Goal: Information Seeking & Learning: Learn about a topic

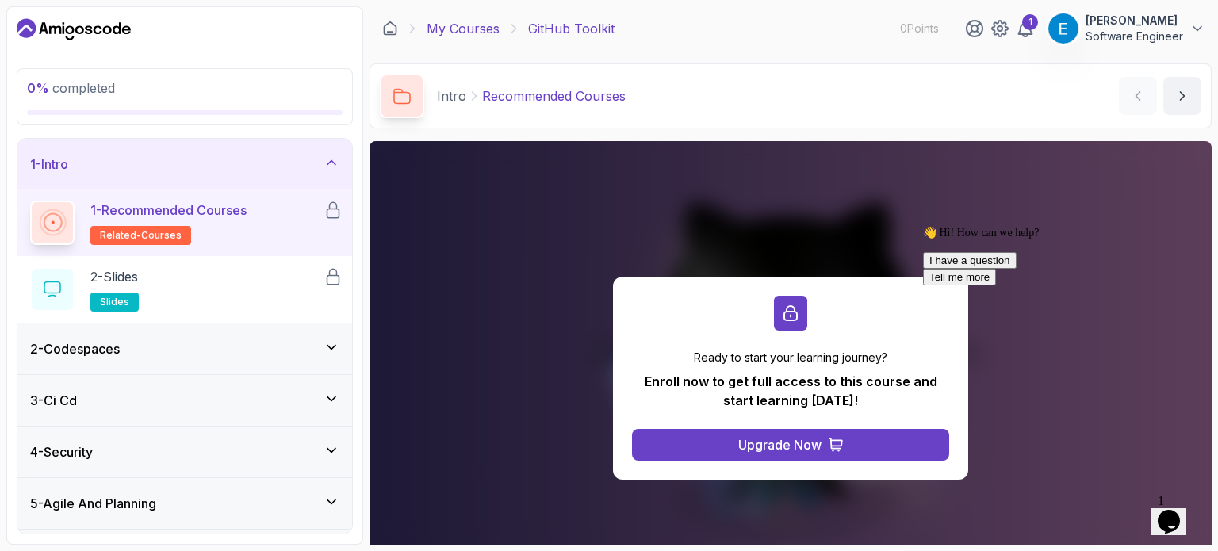
click at [460, 30] on link "My Courses" at bounding box center [463, 28] width 73 height 19
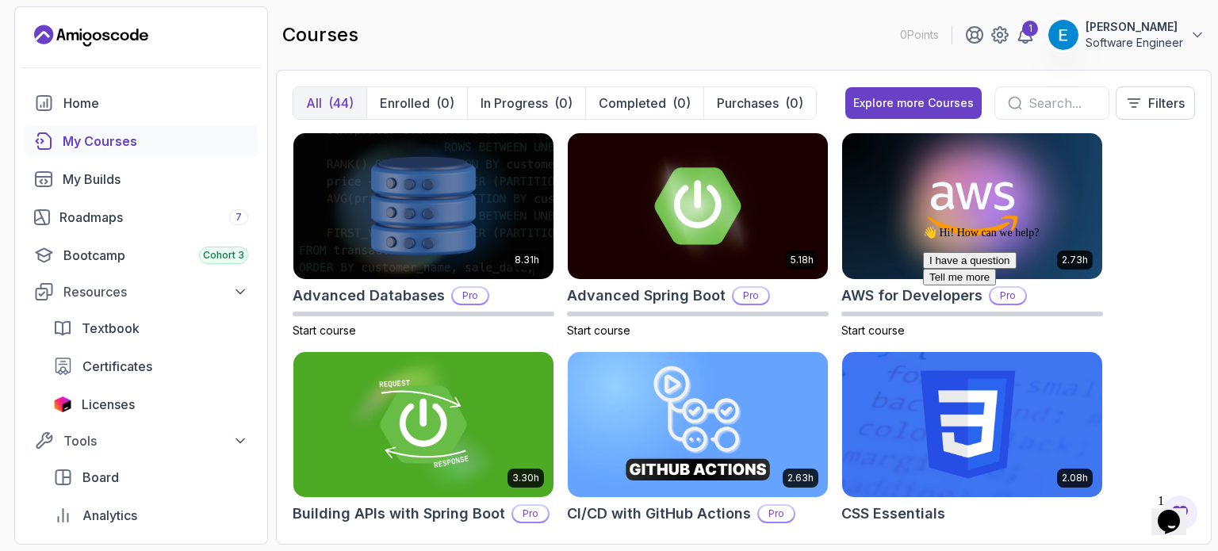
click at [1030, 96] on input "text" at bounding box center [1062, 103] width 67 height 19
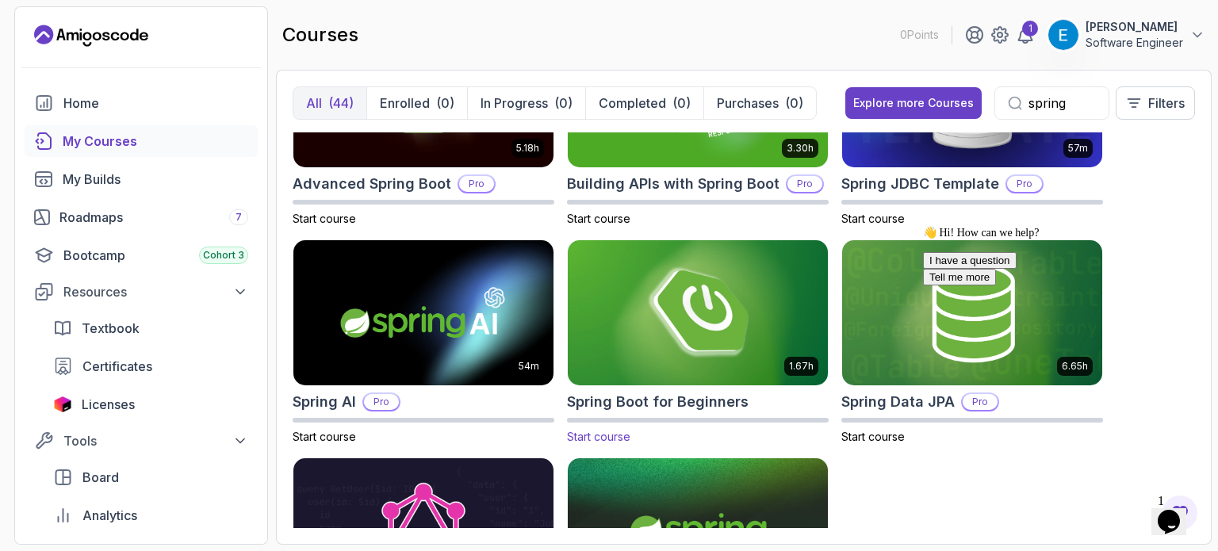
scroll to position [106, 0]
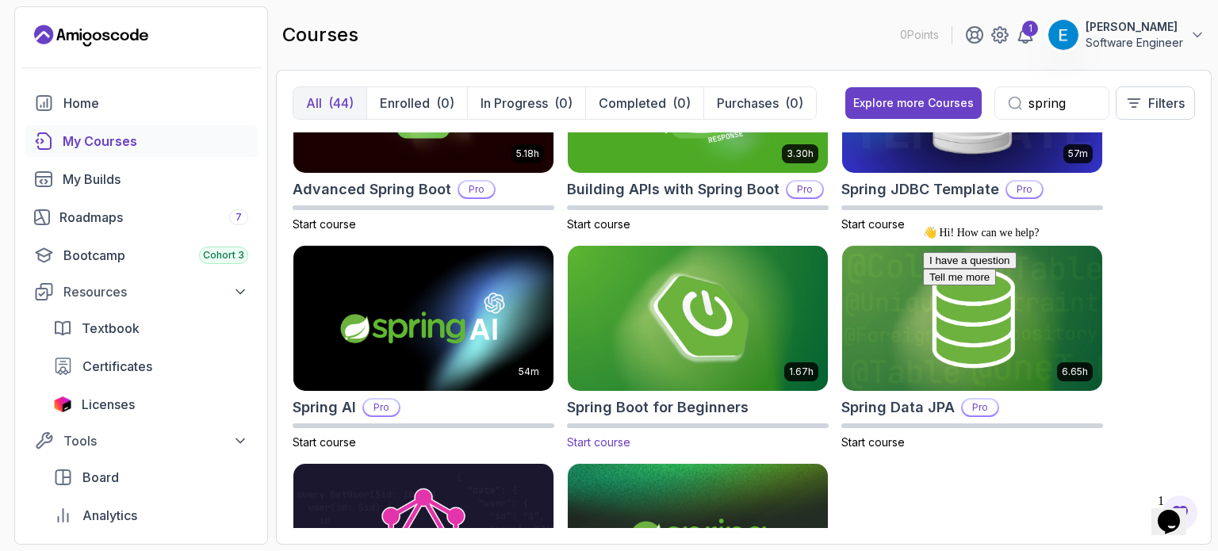
click at [717, 332] on img at bounding box center [698, 318] width 273 height 153
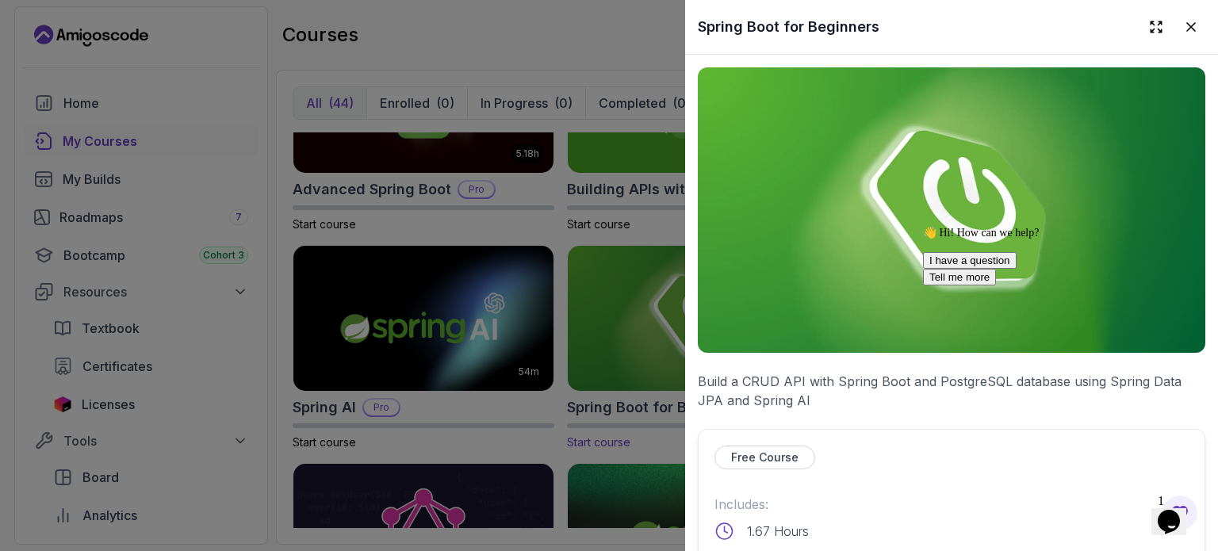
click at [717, 332] on img at bounding box center [952, 210] width 508 height 286
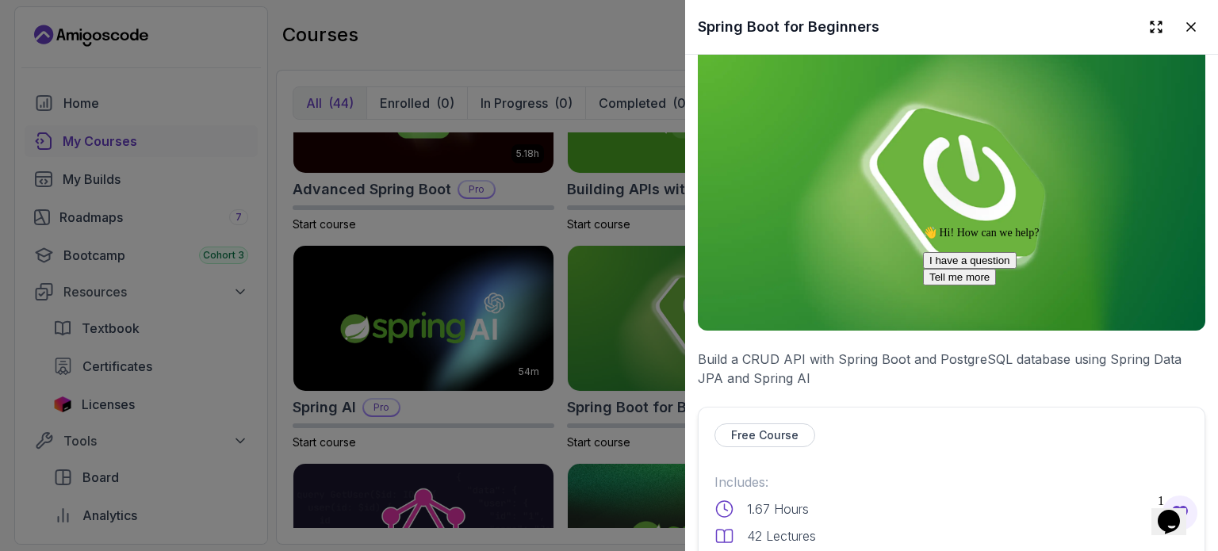
scroll to position [0, 0]
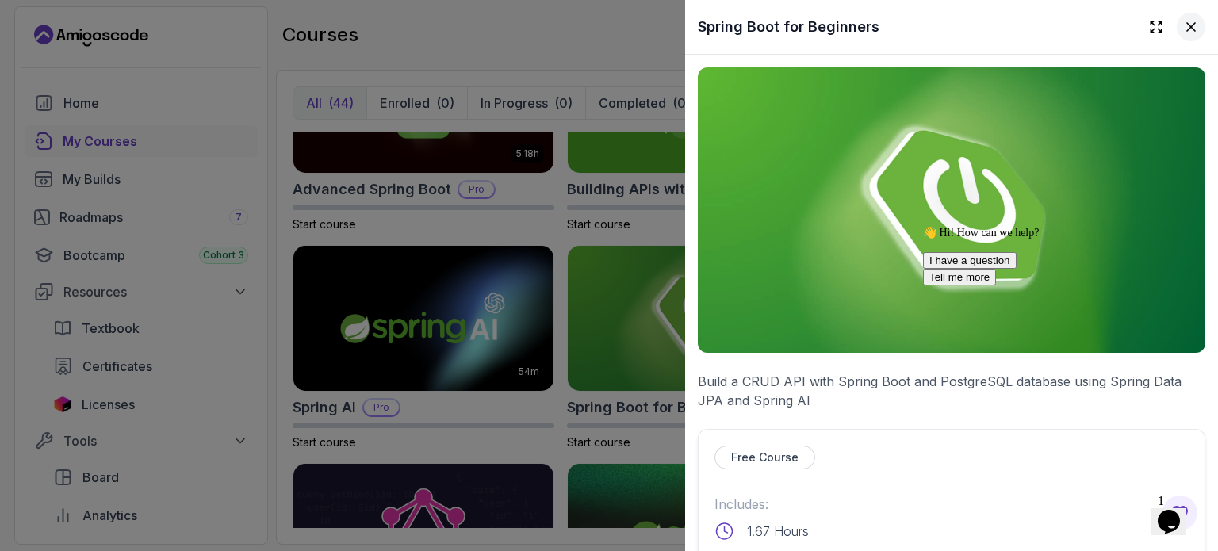
click at [1183, 34] on icon at bounding box center [1191, 27] width 16 height 16
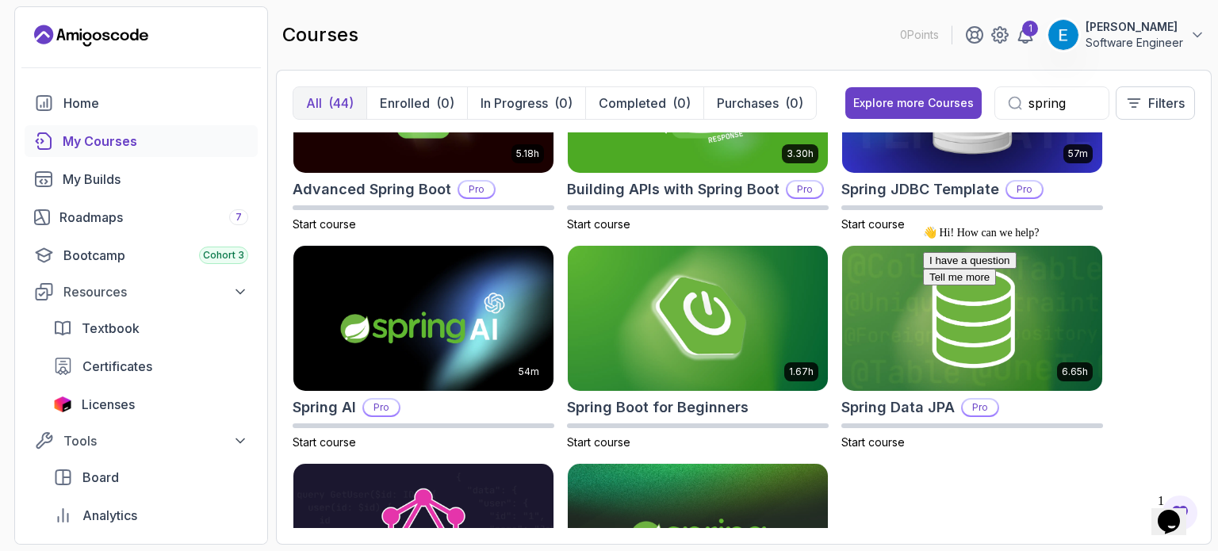
click at [1066, 102] on input "spring" at bounding box center [1062, 103] width 67 height 19
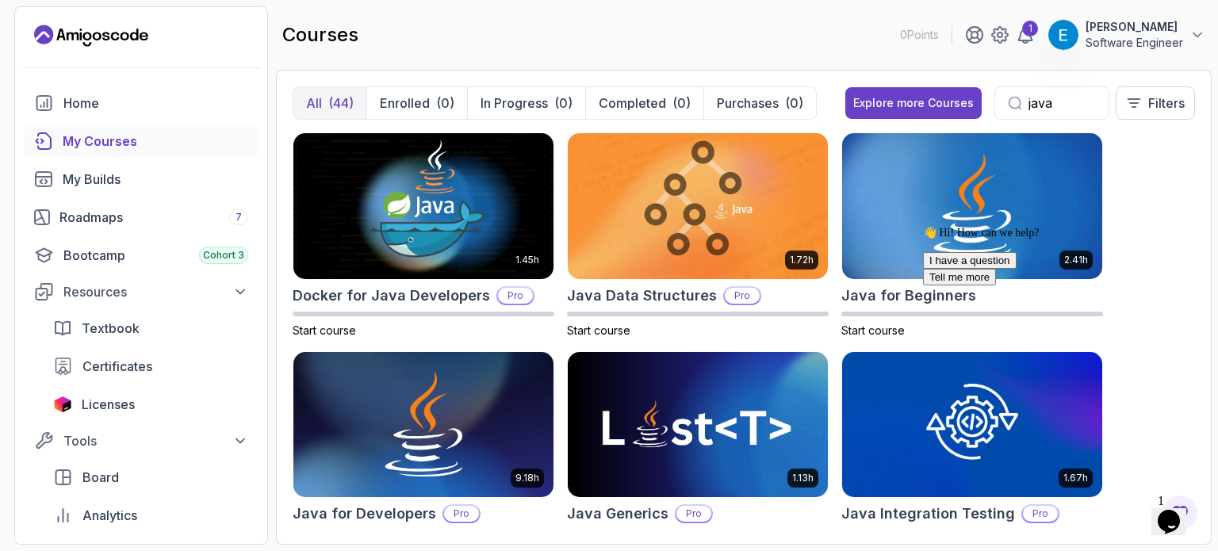
type input "java"
click at [949, 243] on div "👋 Hi! How can we help? I have a question Tell me more" at bounding box center [1066, 255] width 286 height 59
click at [942, 193] on img at bounding box center [972, 205] width 273 height 153
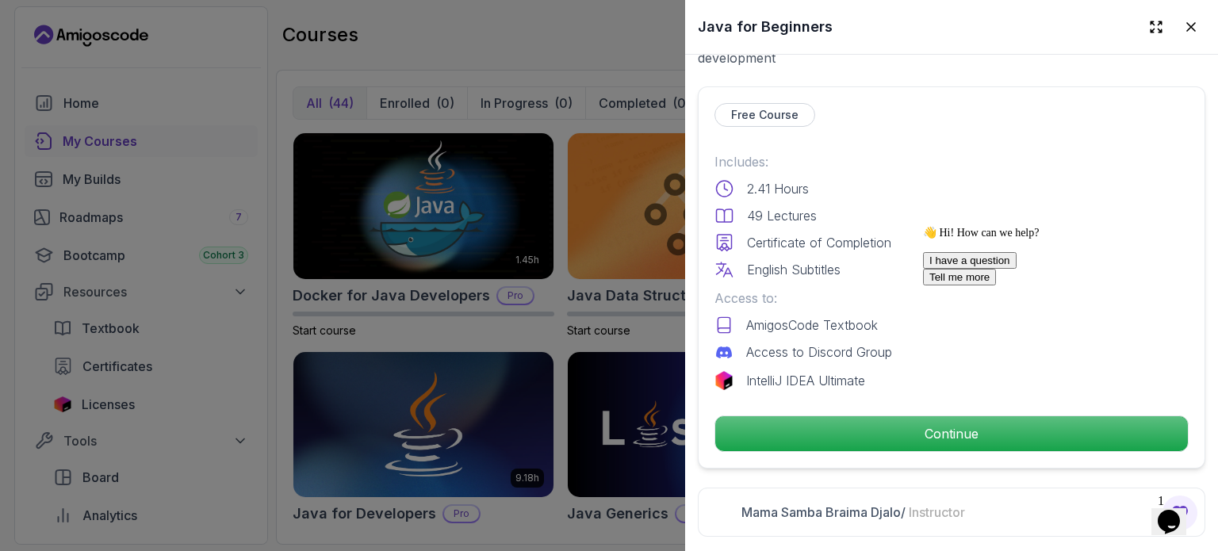
scroll to position [345, 0]
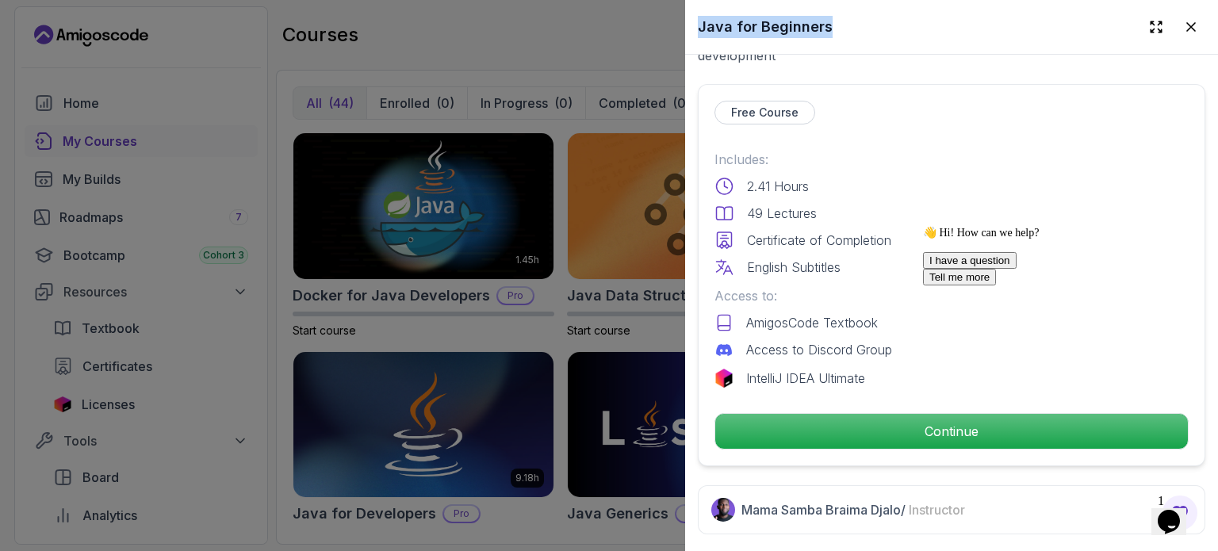
drag, startPoint x: 827, startPoint y: 28, endPoint x: 697, endPoint y: 16, distance: 130.6
click at [697, 16] on div "Java for Beginners" at bounding box center [951, 27] width 533 height 54
copy h2 "Java for Beginners"
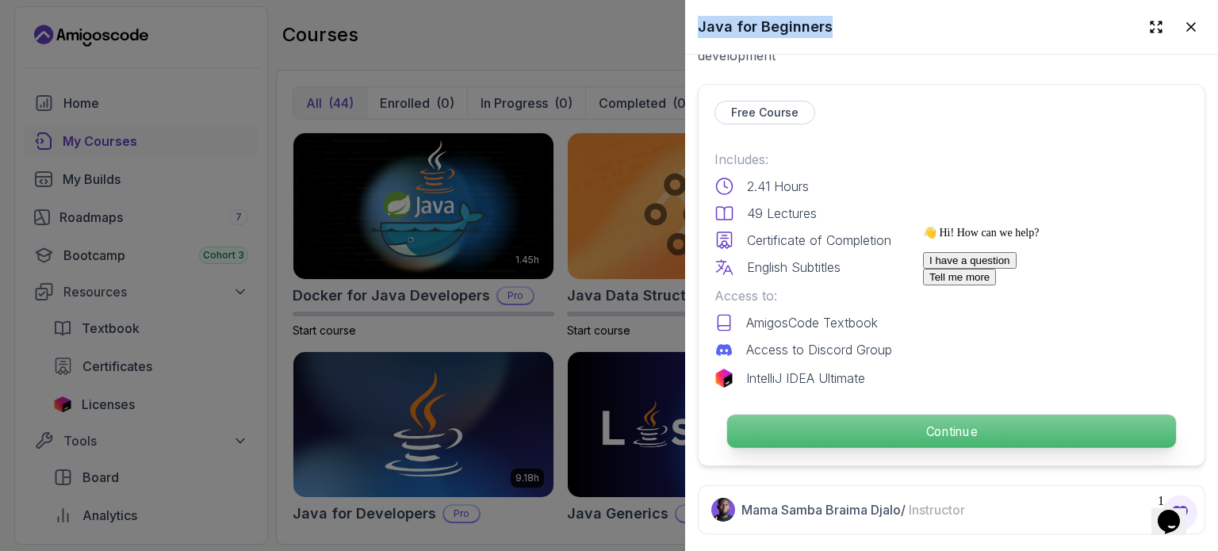
click at [768, 430] on p "Continue" at bounding box center [951, 431] width 449 height 33
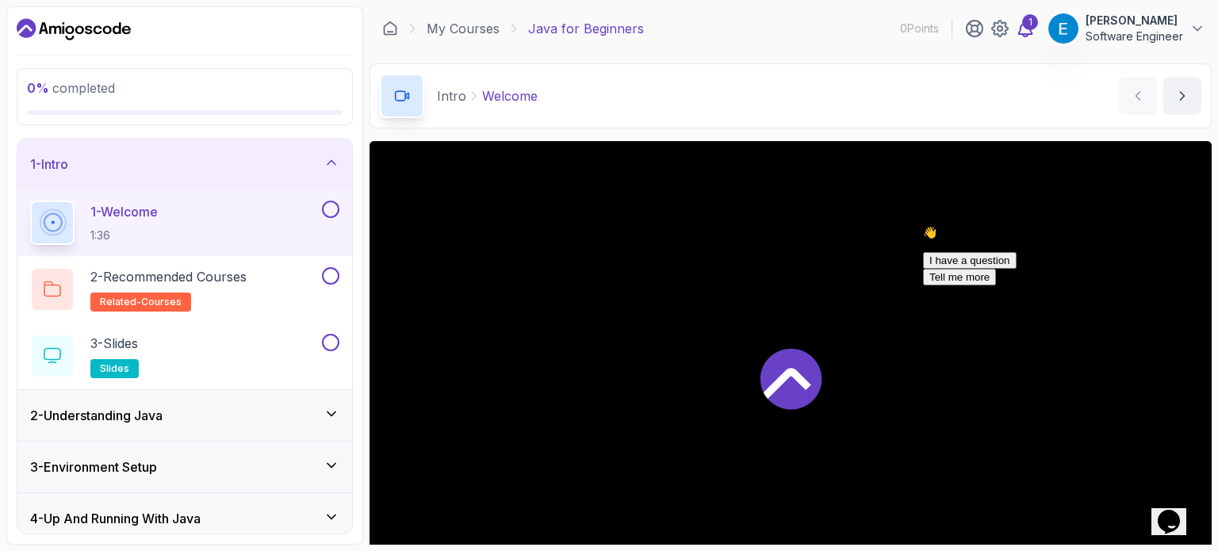
click at [1028, 25] on div "1" at bounding box center [1030, 22] width 16 height 16
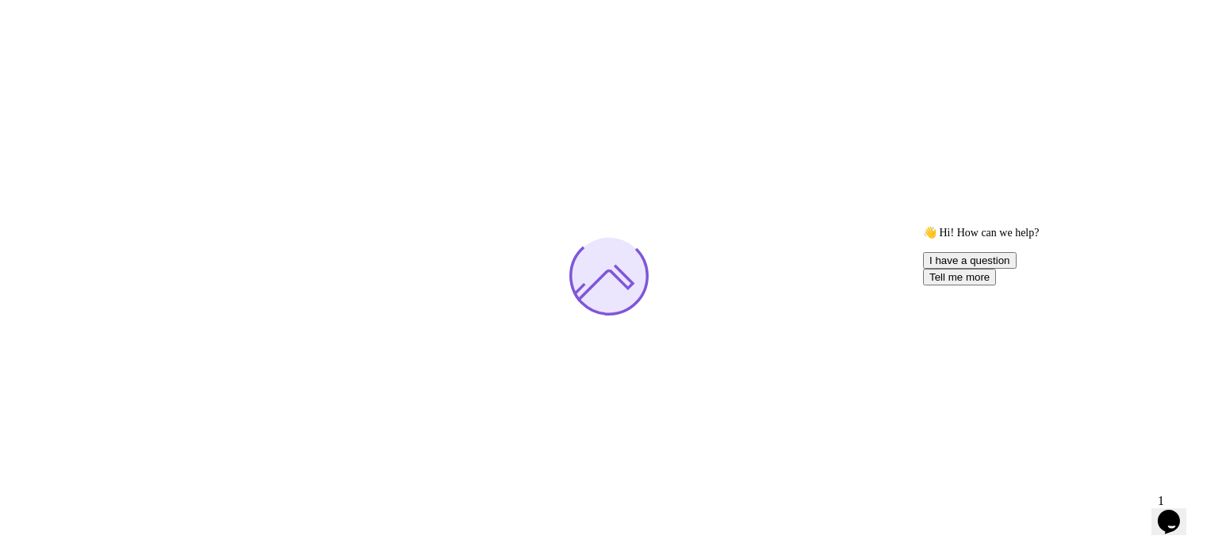
click at [1160, 509] on div "Opens Chat This icon Opens the chat window." at bounding box center [1168, 521] width 25 height 25
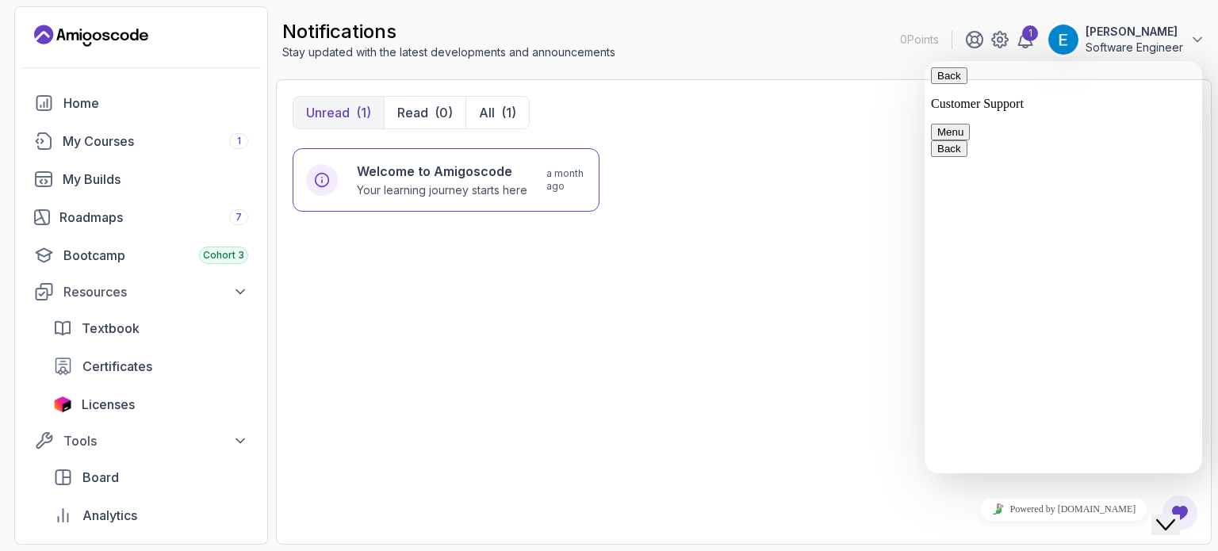
click at [1176, 519] on icon "Close Chat This icon closes the chat window." at bounding box center [1165, 525] width 19 height 19
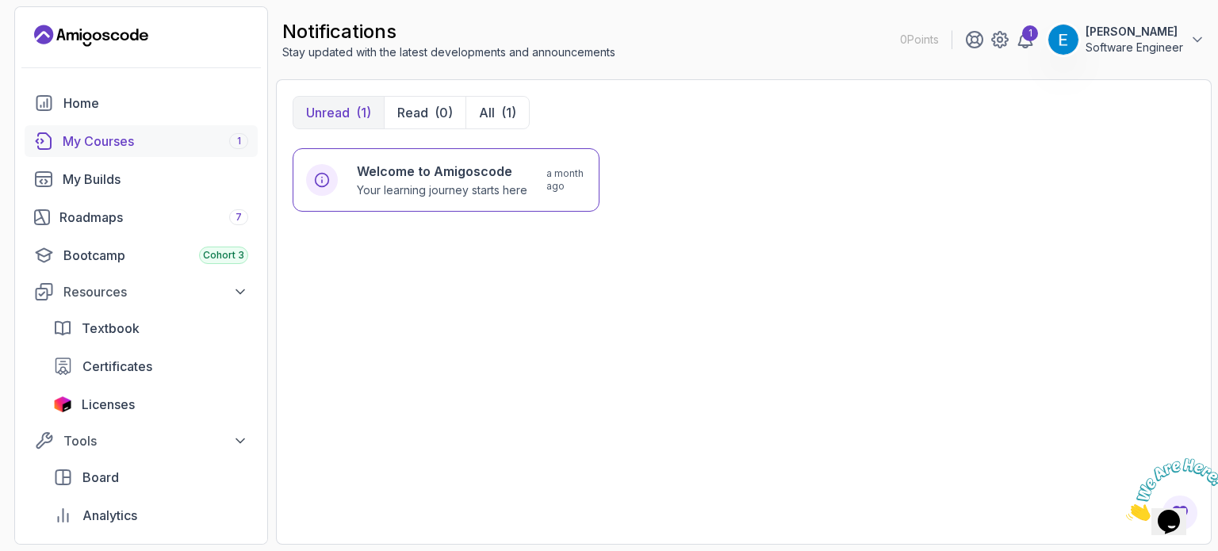
click at [88, 139] on div "My Courses 1" at bounding box center [156, 141] width 186 height 19
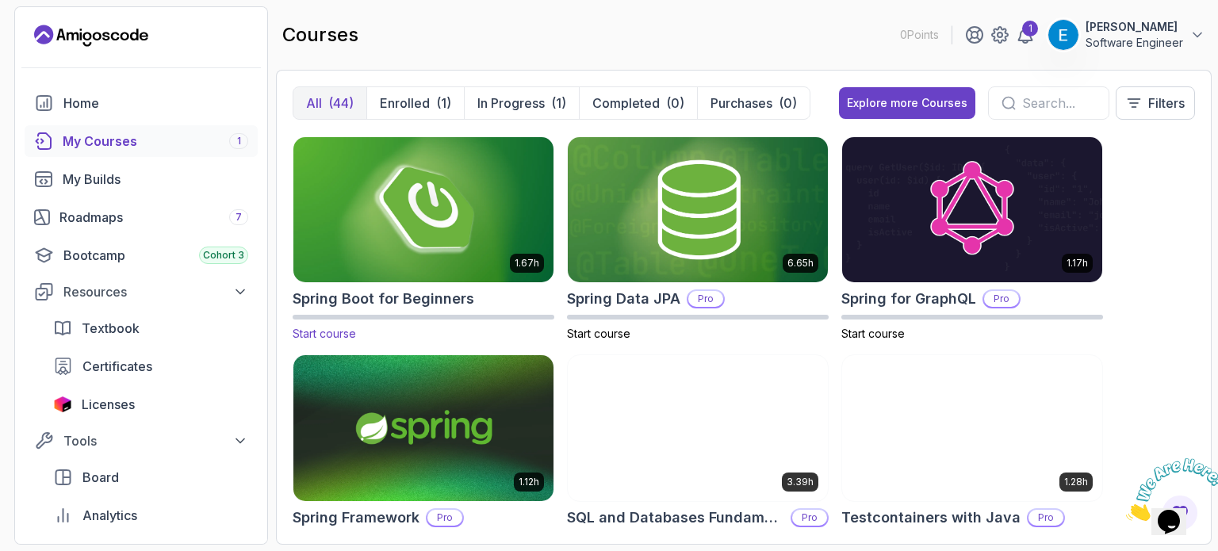
scroll to position [2613, 0]
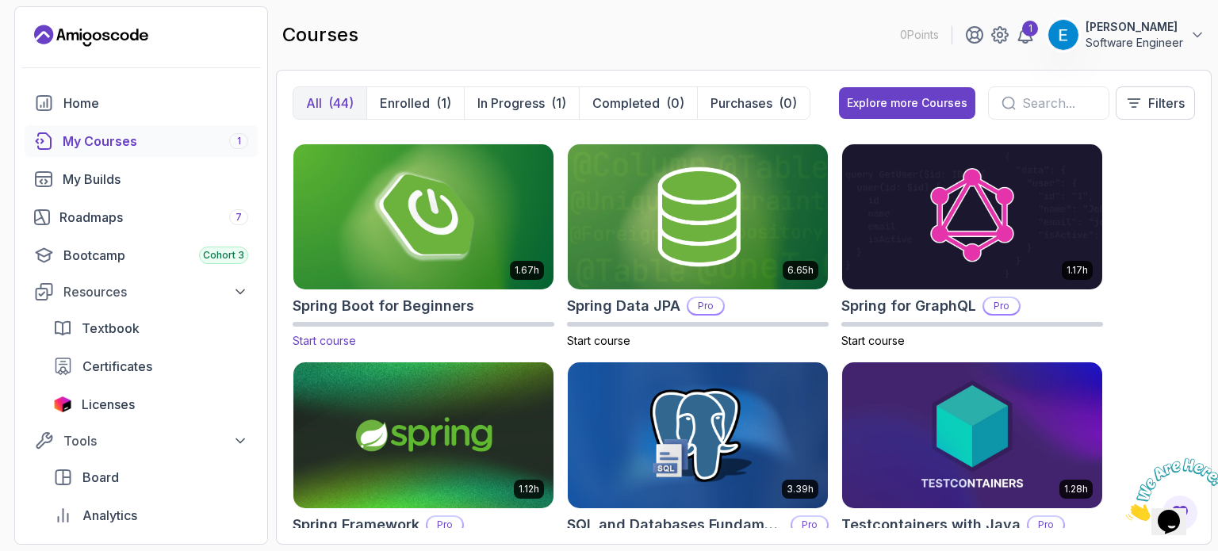
click at [403, 201] on img at bounding box center [423, 216] width 273 height 153
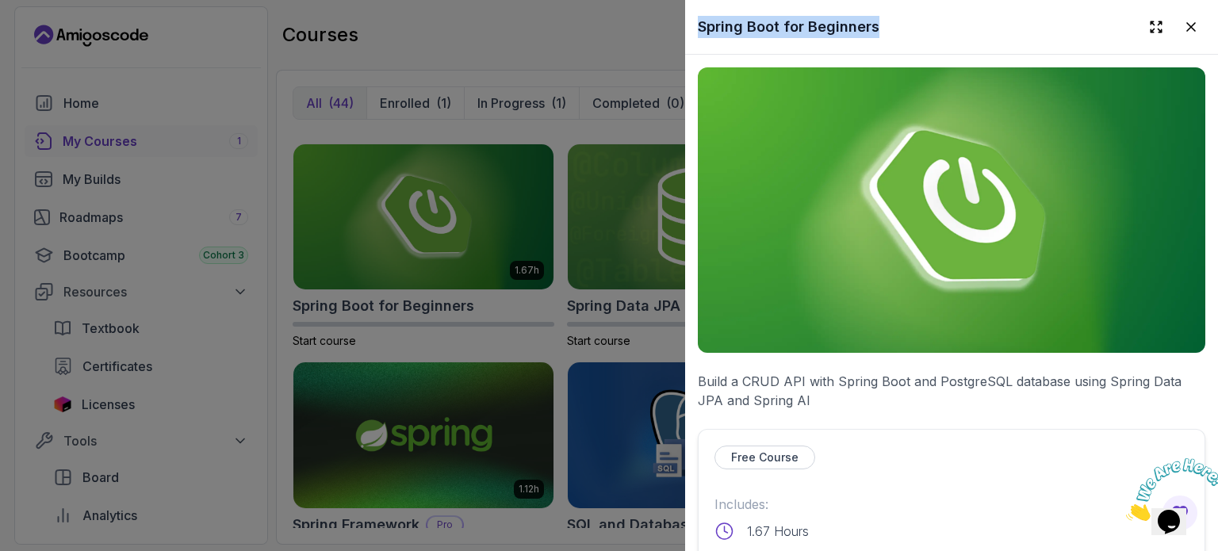
drag, startPoint x: 879, startPoint y: 25, endPoint x: 692, endPoint y: 231, distance: 277.9
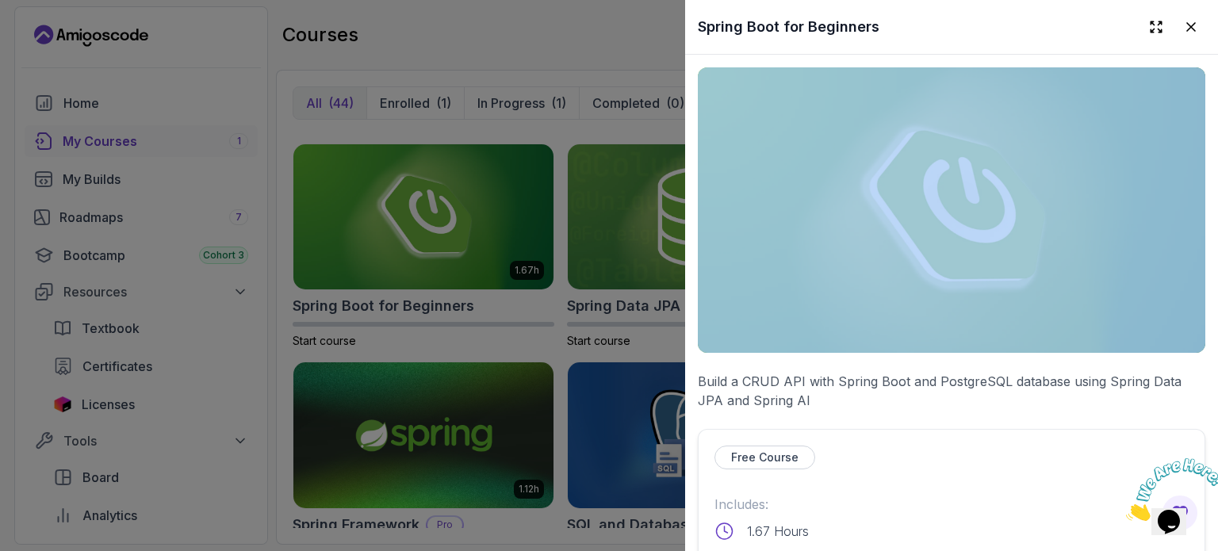
copy div
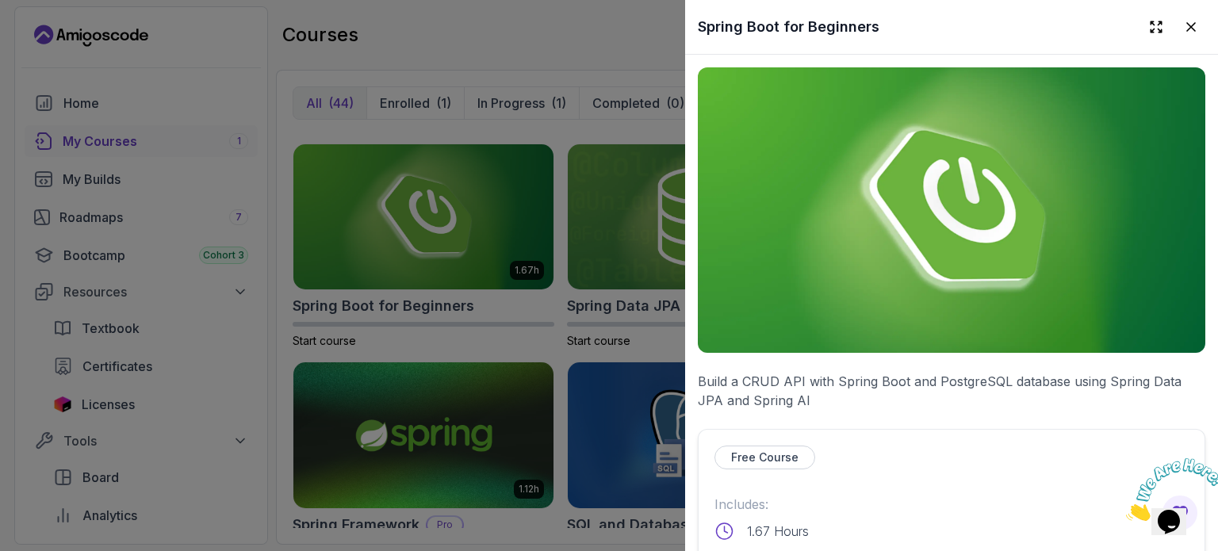
click at [754, 22] on h2 "Spring Boot for Beginners" at bounding box center [789, 27] width 182 height 22
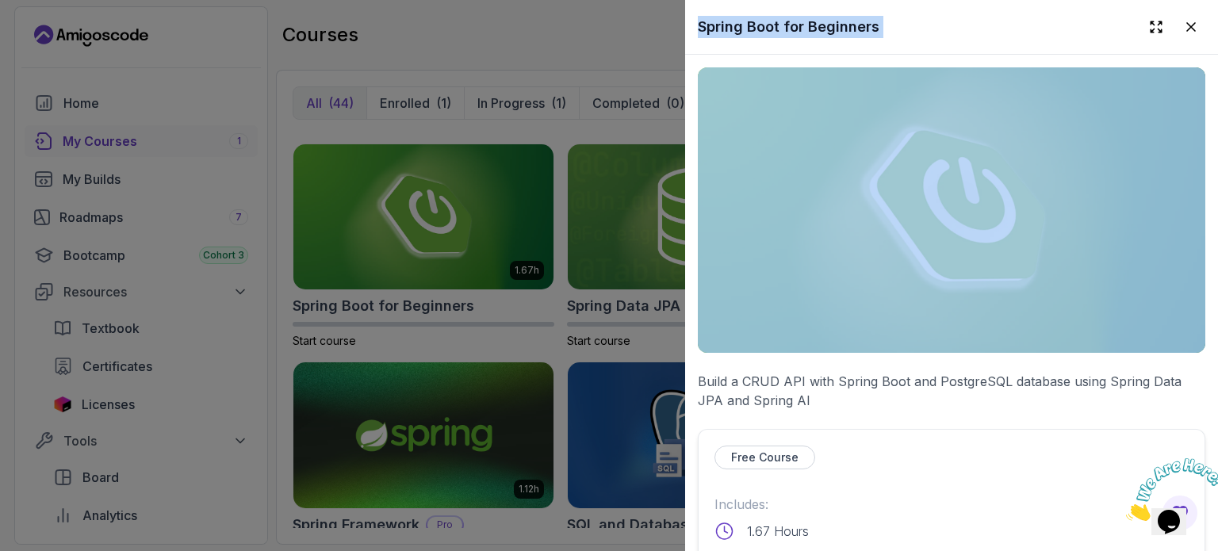
click at [754, 22] on h2 "Spring Boot for Beginners" at bounding box center [789, 27] width 182 height 22
copy div "Spring Boot for Beginners"
